Goal: Task Accomplishment & Management: Use online tool/utility

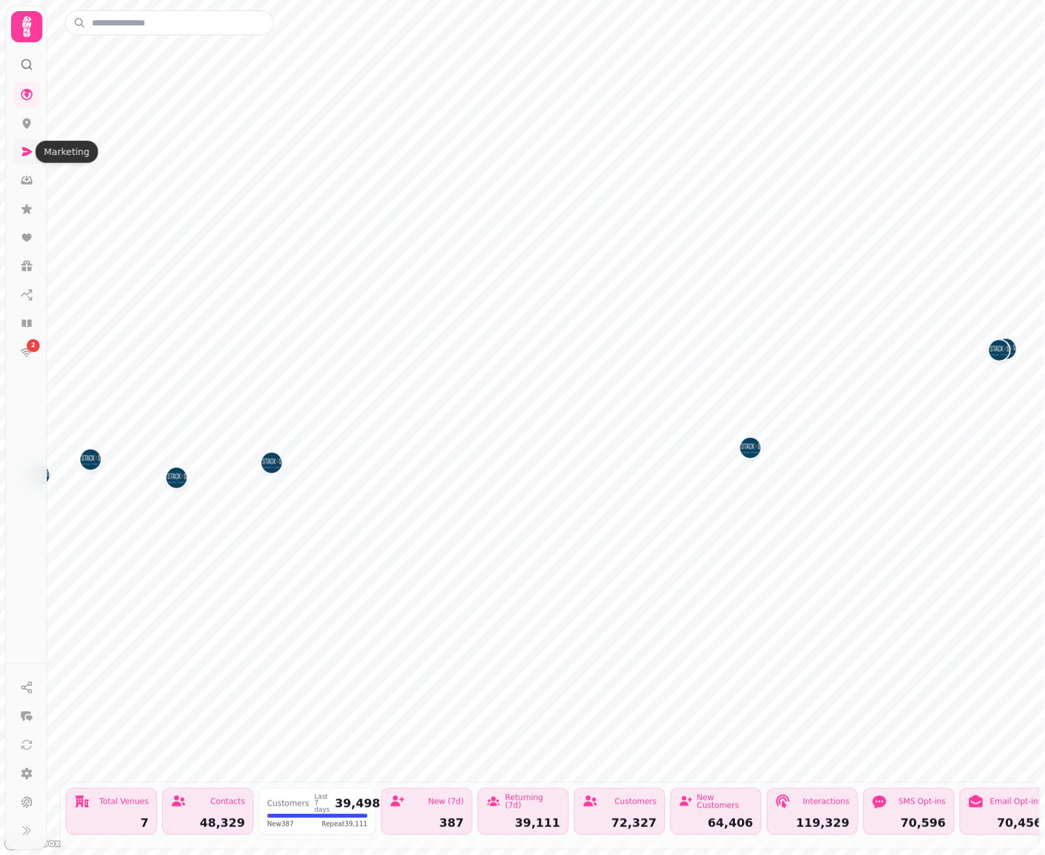
click at [29, 154] on icon at bounding box center [26, 151] width 13 height 13
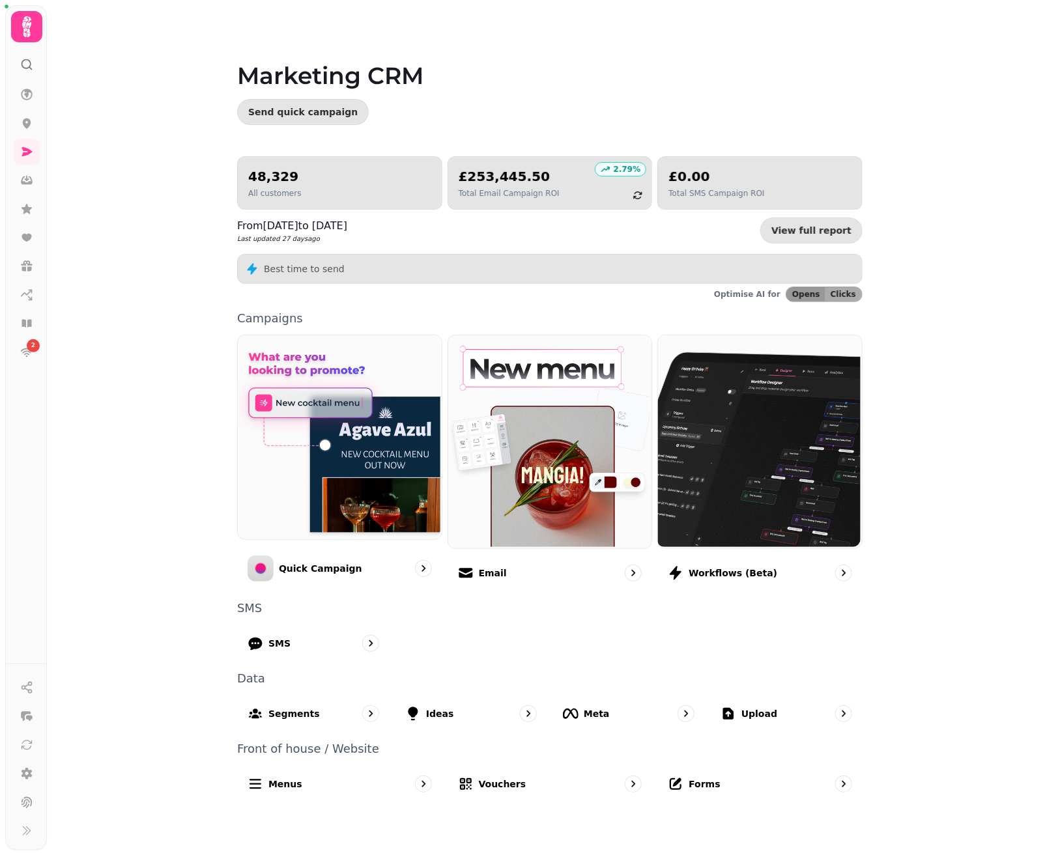
click at [117, 296] on div "Marketing CRM Send quick campaign 48,329 All customers 2.79 % £253,445.50 Total…" at bounding box center [546, 427] width 998 height 855
click at [86, 690] on div "Marketing CRM Send quick campaign 48,329 All customers 2.79 % £253,445.50 Total…" at bounding box center [546, 427] width 998 height 855
click at [314, 713] on div "Segments" at bounding box center [314, 713] width 156 height 38
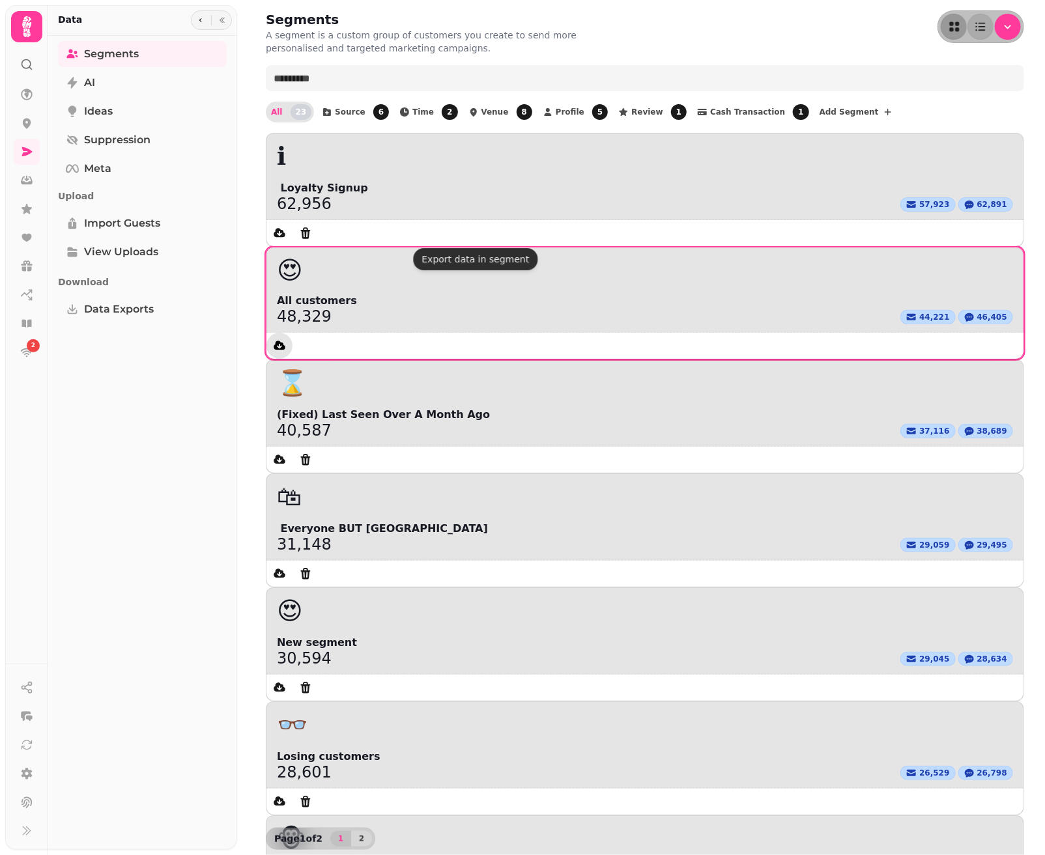
click at [286, 339] on icon "data export" at bounding box center [279, 345] width 13 height 13
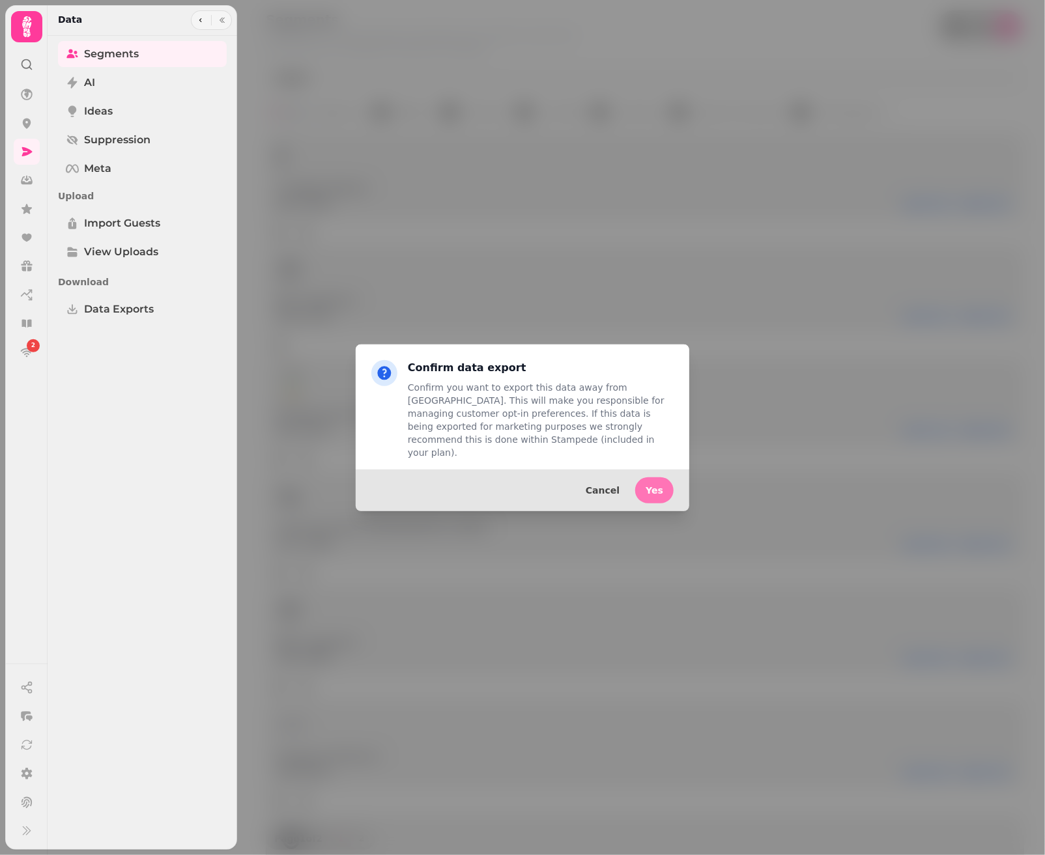
click at [647, 491] on button "Yes" at bounding box center [654, 490] width 38 height 26
